Goal: Transaction & Acquisition: Purchase product/service

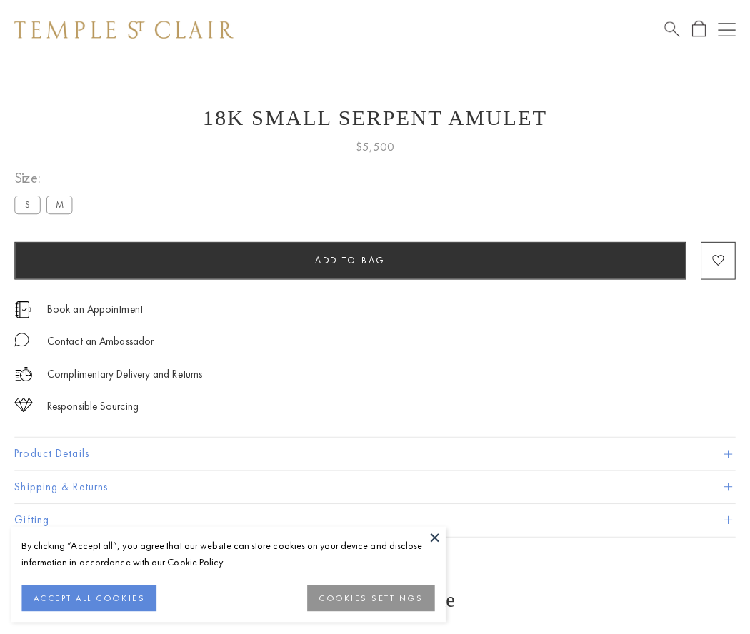
scroll to position [57, 0]
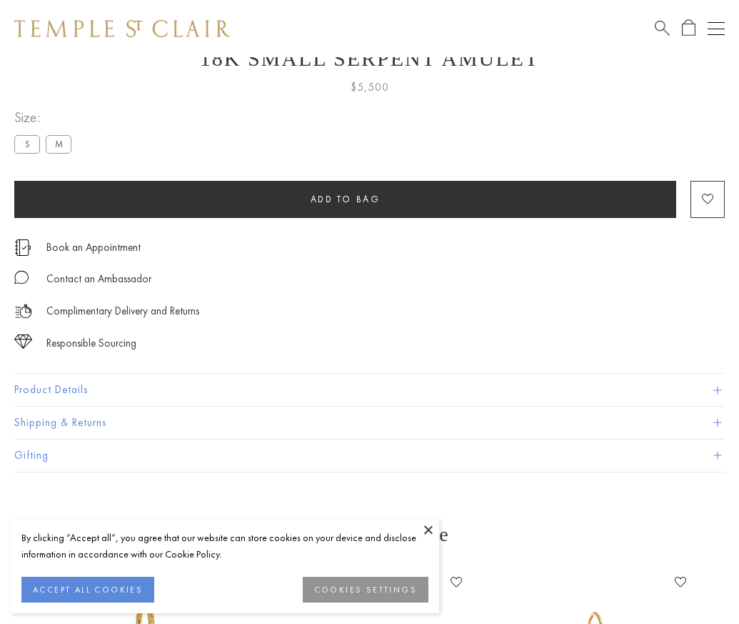
click at [345, 199] on span "Add to bag" at bounding box center [346, 199] width 70 height 12
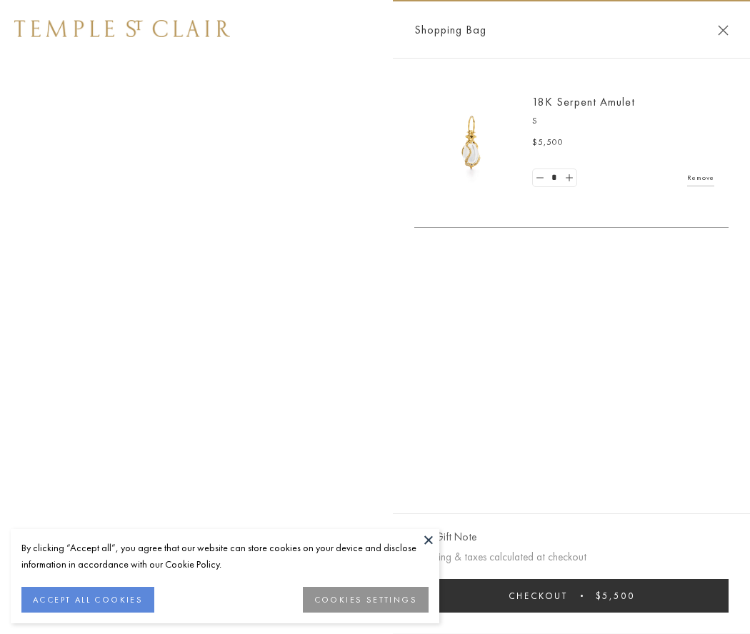
click at [571, 596] on button "Checkout $5,500" at bounding box center [571, 596] width 314 height 34
